Goal: Check status: Check status

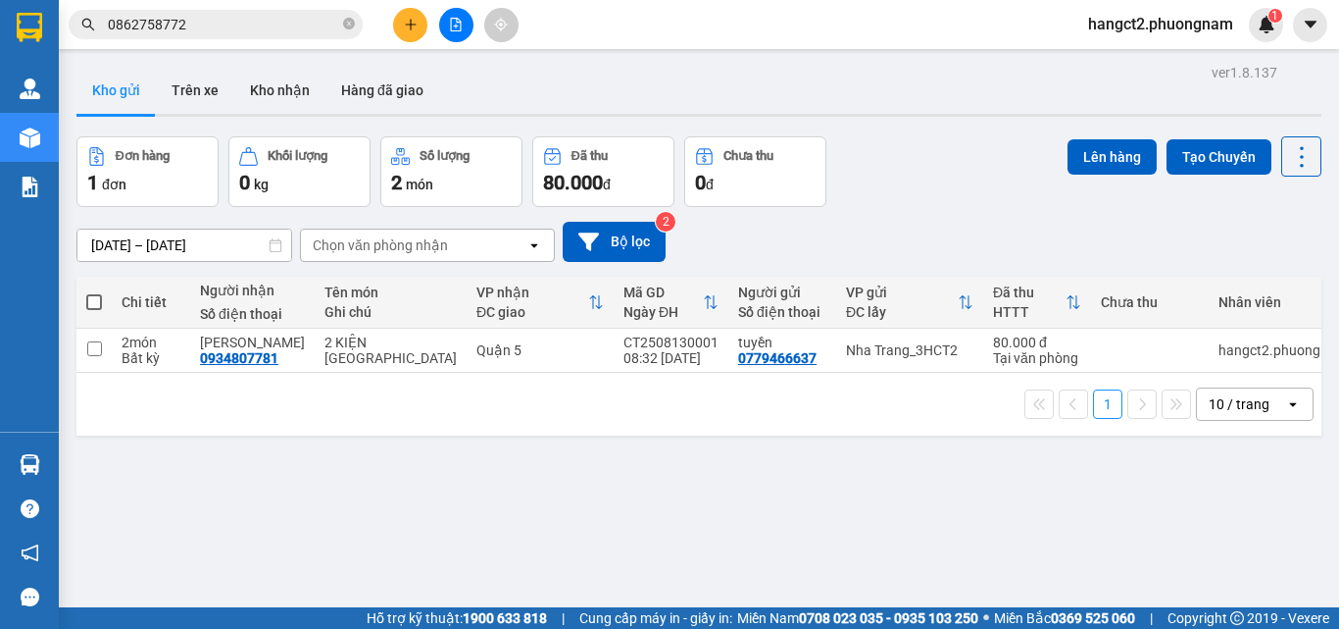
scroll to position [90, 0]
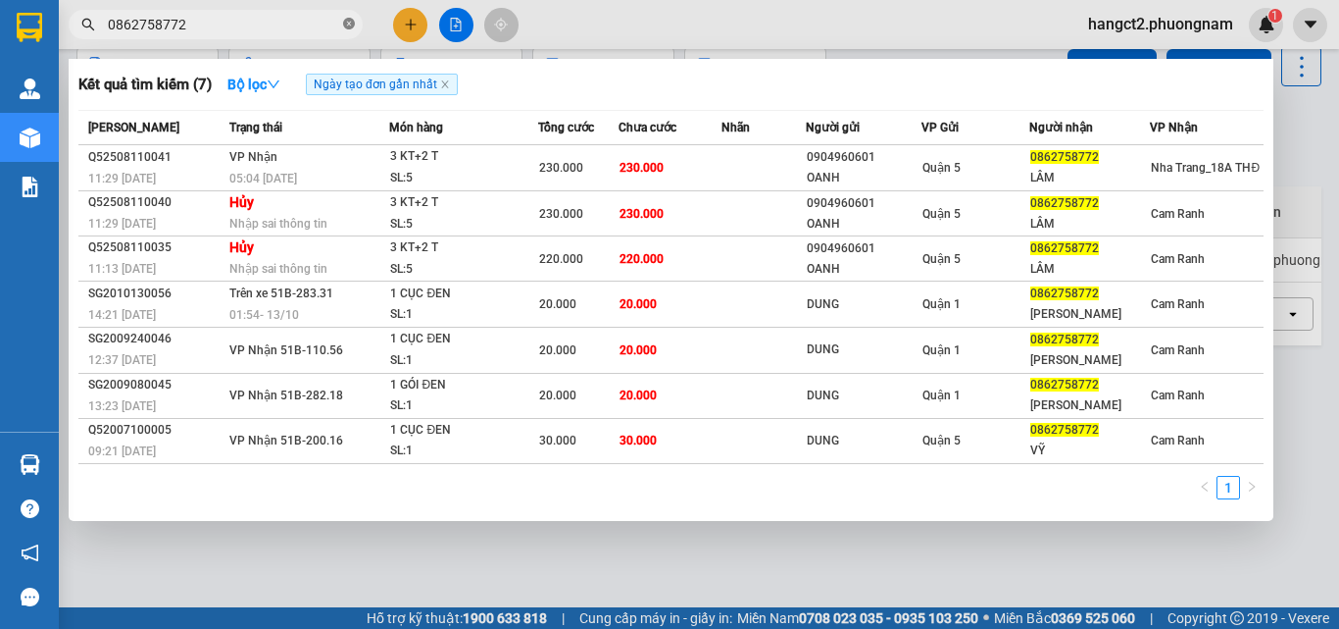
click at [346, 25] on icon "close-circle" at bounding box center [349, 24] width 12 height 12
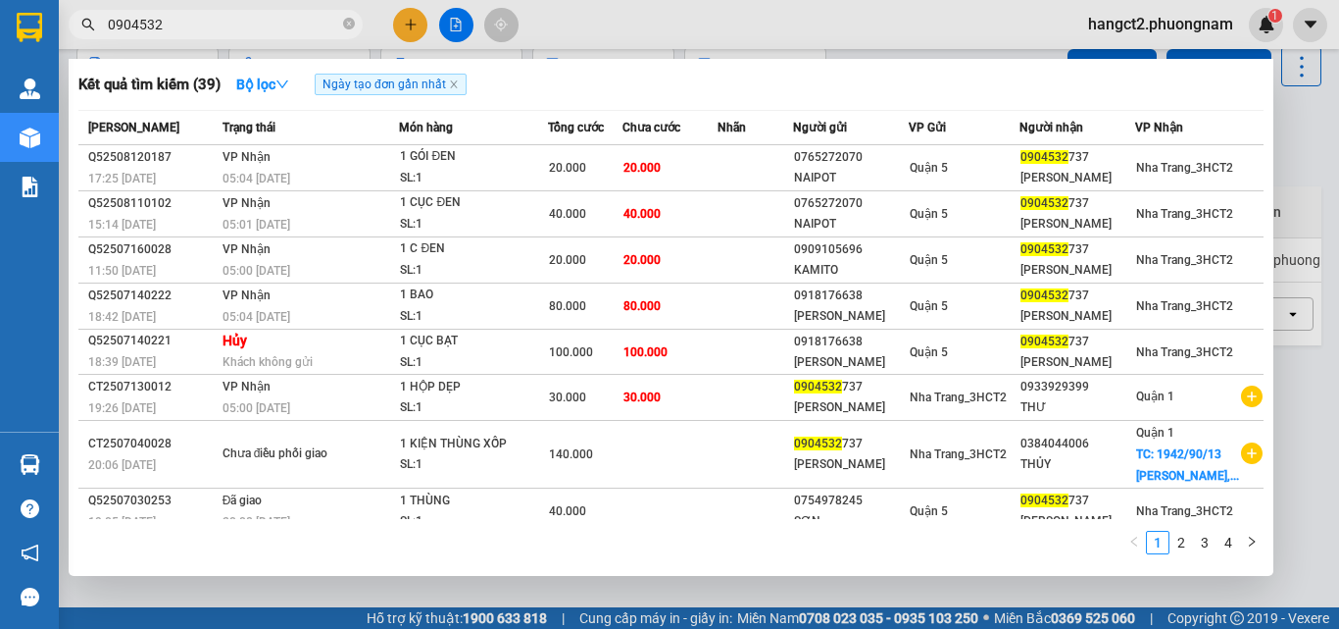
type input "0904532"
click at [1284, 143] on div at bounding box center [669, 314] width 1339 height 629
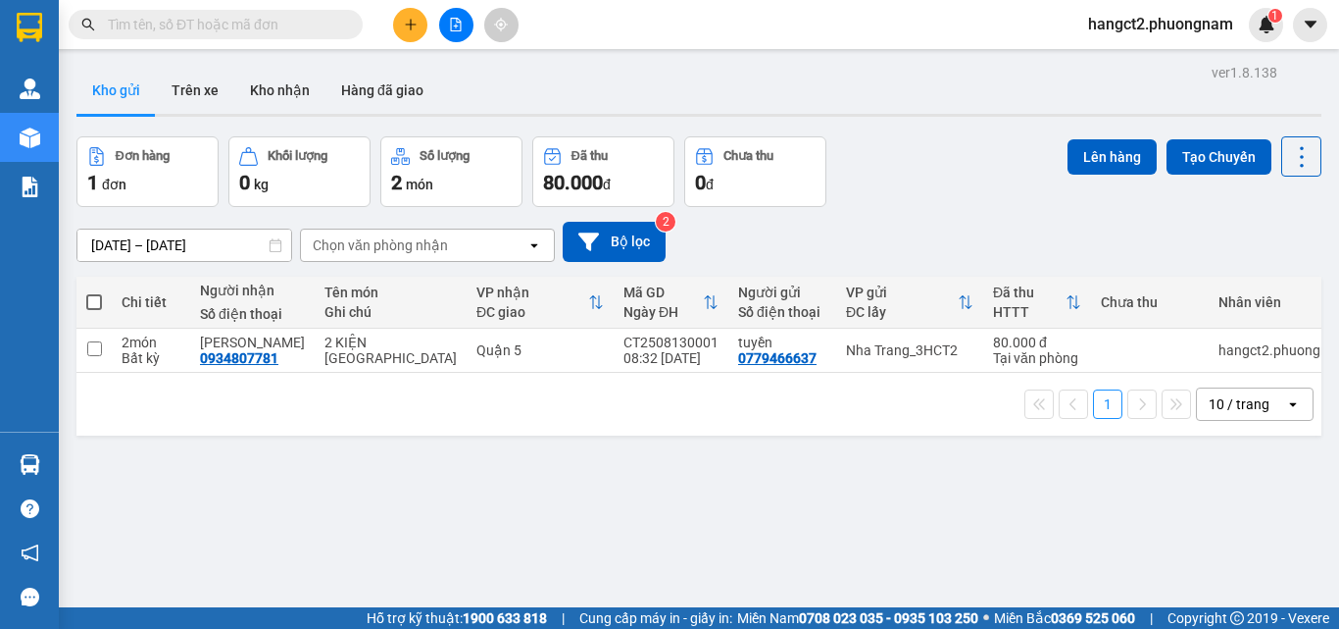
click at [1282, 222] on div "[DATE] – [DATE] Press the down arrow key to interact with the calendar and sele…" at bounding box center [698, 242] width 1245 height 40
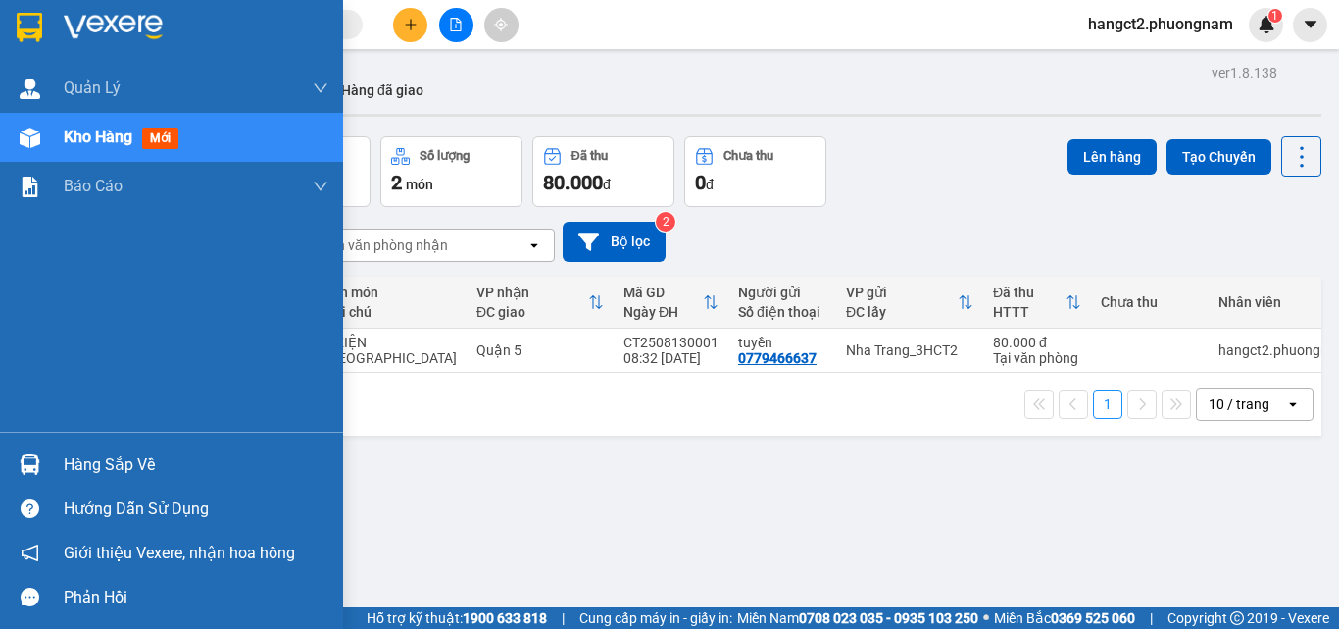
click at [86, 134] on span "Kho hàng" at bounding box center [98, 136] width 69 height 19
